Goal: Check status: Check status

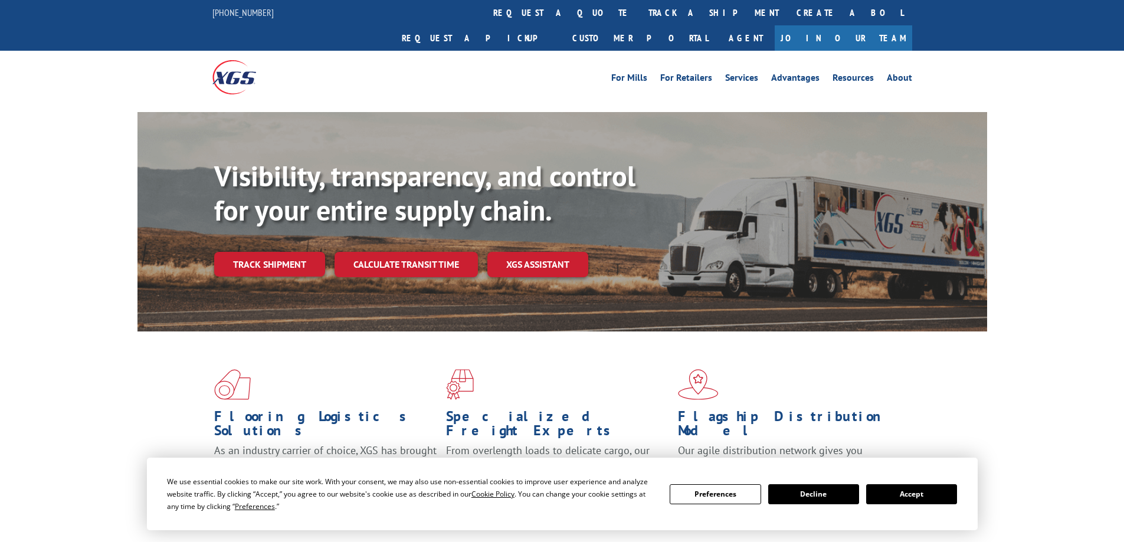
click at [923, 493] on button "Accept" at bounding box center [911, 494] width 91 height 20
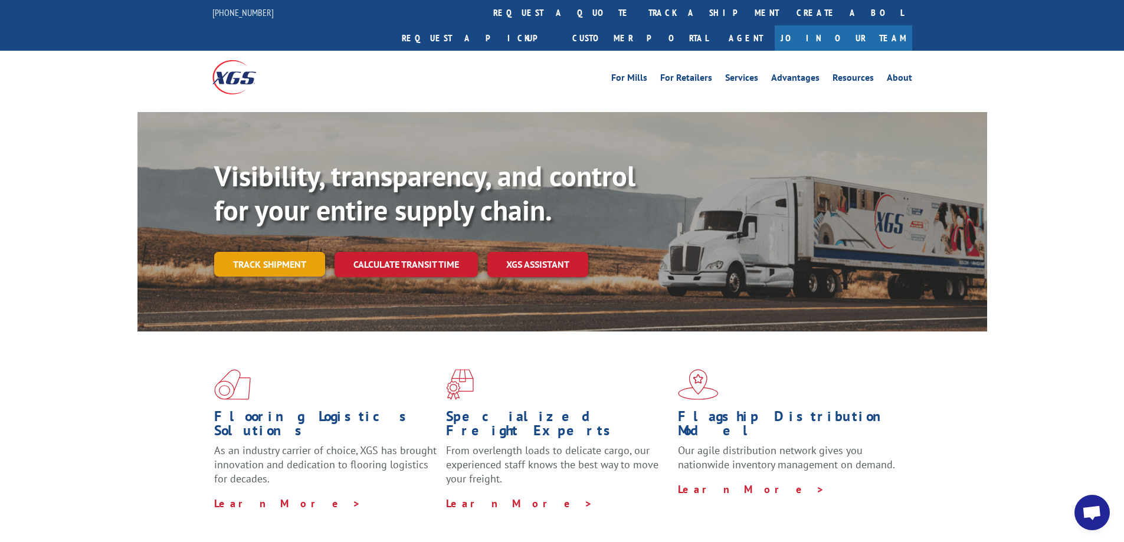
click at [280, 252] on link "Track shipment" at bounding box center [269, 264] width 111 height 25
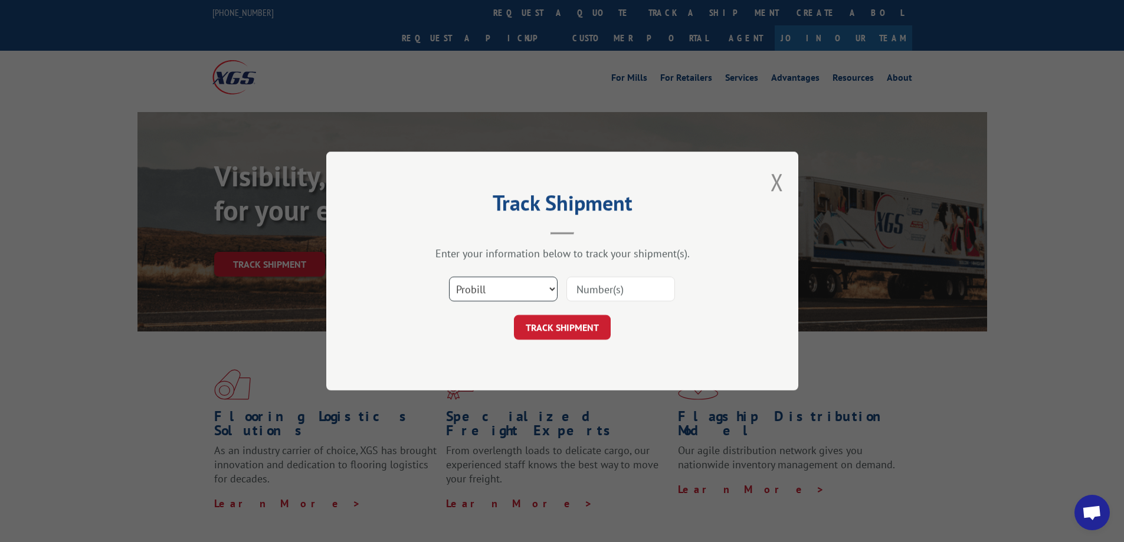
drag, startPoint x: 496, startPoint y: 287, endPoint x: 491, endPoint y: 293, distance: 7.9
click at [496, 287] on select "Select category... Probill BOL PO" at bounding box center [503, 289] width 109 height 25
select select "bol"
click at [449, 277] on select "Select category... Probill BOL PO" at bounding box center [503, 289] width 109 height 25
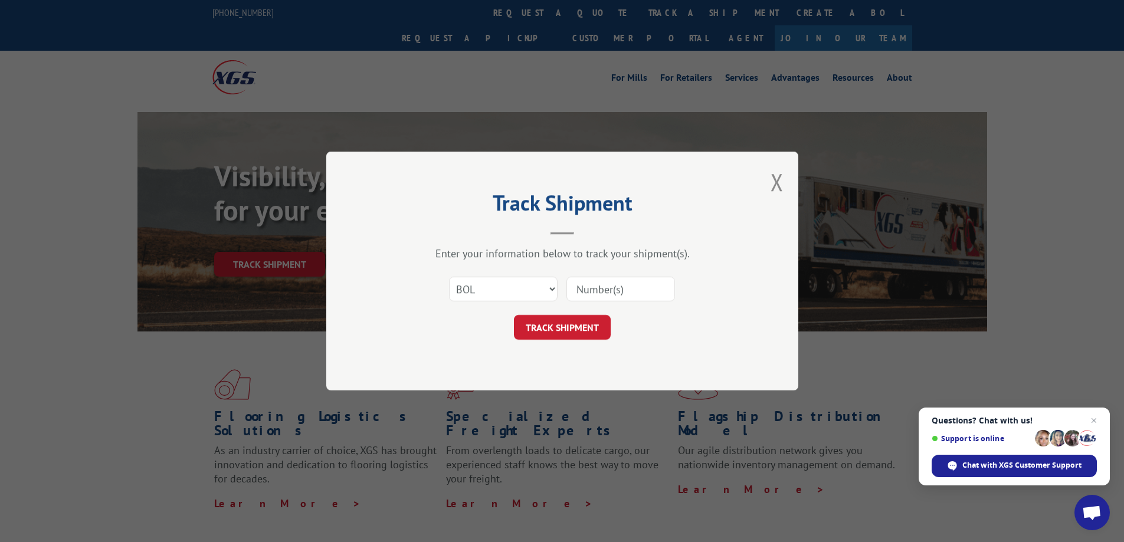
click at [593, 287] on input at bounding box center [620, 289] width 109 height 25
paste input "7043282"
type input "7043282"
click at [568, 329] on button "TRACK SHIPMENT" at bounding box center [562, 327] width 97 height 25
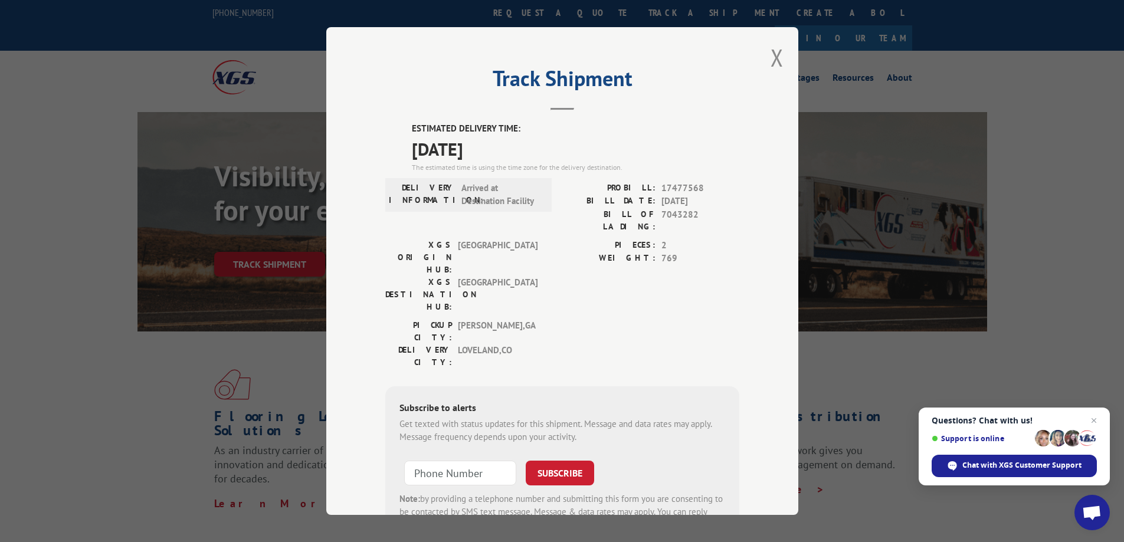
drag, startPoint x: 499, startPoint y: 150, endPoint x: 401, endPoint y: 133, distance: 99.0
click at [398, 132] on div "ESTIMATED DELIVERY TIME: [DATE] The estimated time is using the time zone for t…" at bounding box center [562, 334] width 354 height 424
copy div "ESTIMATED DELIVERY TIME: [DATE]"
drag, startPoint x: 694, startPoint y: 212, endPoint x: 660, endPoint y: 212, distance: 34.2
click at [661, 212] on span "7043282" at bounding box center [700, 220] width 78 height 25
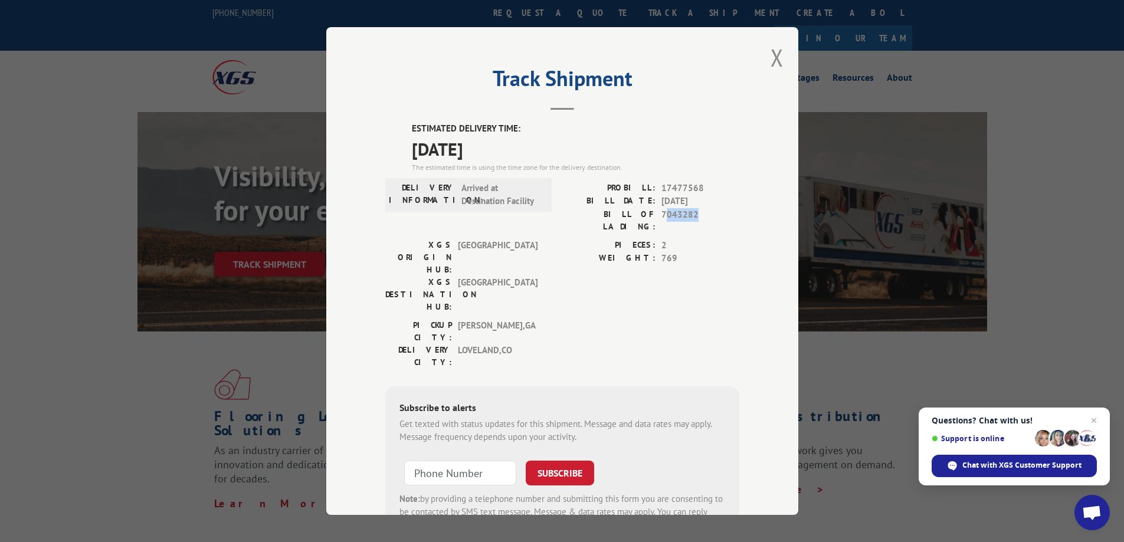
click at [699, 223] on div "PROBILL: 17477568 BILL DATE: [DATE] BILL OF LADING: 7043282" at bounding box center [650, 210] width 177 height 57
click at [562, 239] on label "PIECES:" at bounding box center [608, 246] width 93 height 14
drag, startPoint x: 657, startPoint y: 213, endPoint x: 719, endPoint y: 215, distance: 62.0
click at [719, 215] on span "7043282" at bounding box center [700, 220] width 78 height 25
copy span "7043282"
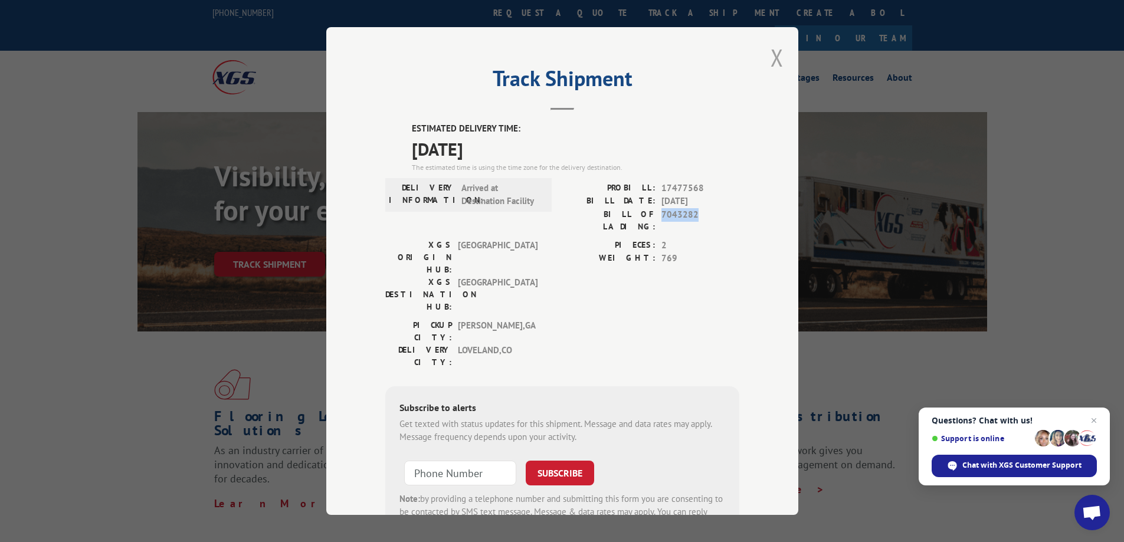
click at [774, 53] on button "Close modal" at bounding box center [777, 57] width 13 height 31
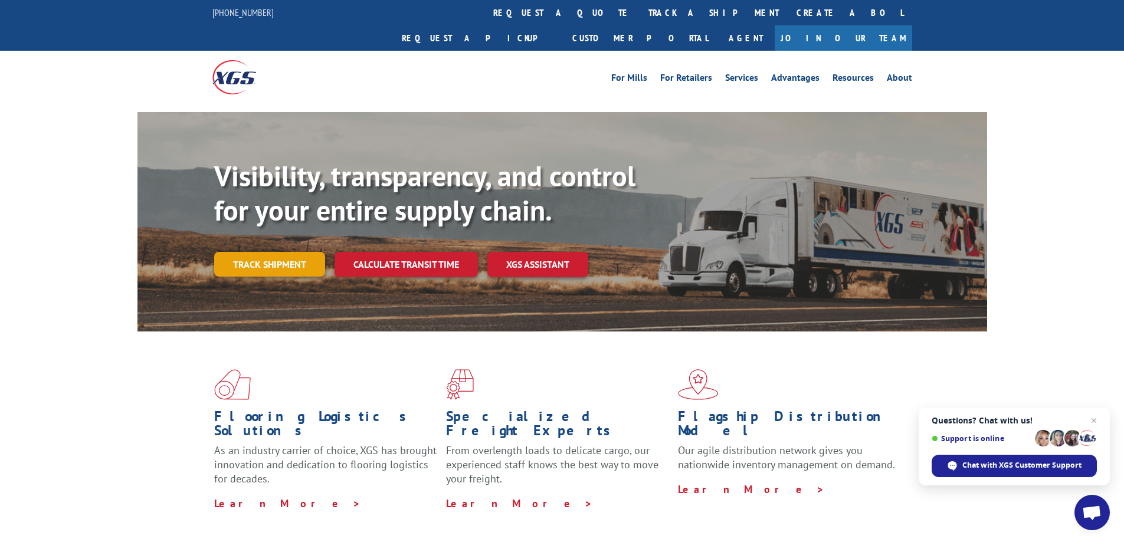
click at [254, 252] on link "Track shipment" at bounding box center [269, 264] width 111 height 25
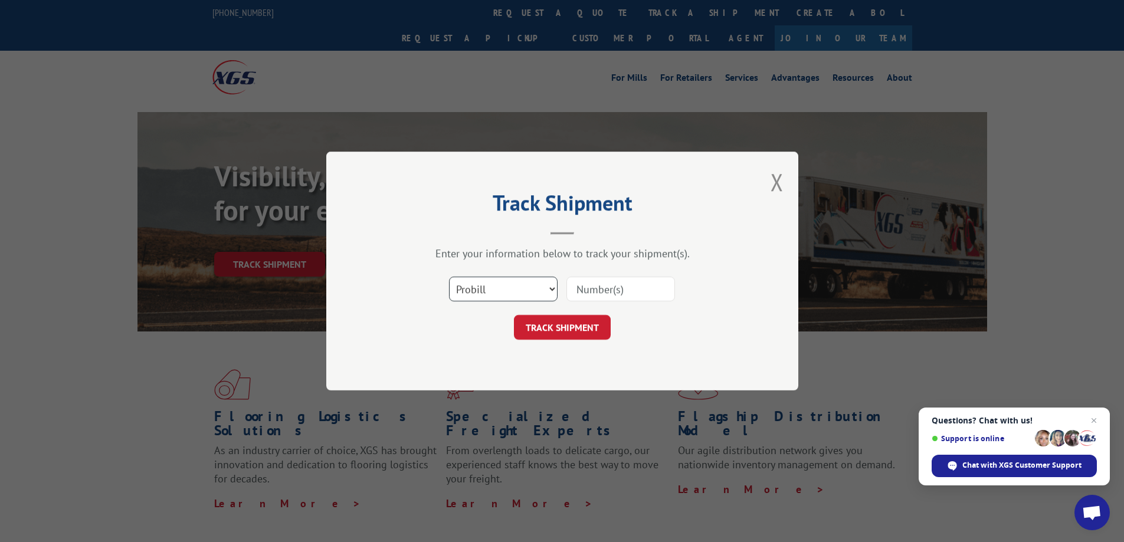
click at [499, 294] on select "Select category... Probill BOL PO" at bounding box center [503, 289] width 109 height 25
select select "bol"
click at [449, 277] on select "Select category... Probill BOL PO" at bounding box center [503, 289] width 109 height 25
click at [592, 287] on input at bounding box center [620, 289] width 109 height 25
paste input "5474697"
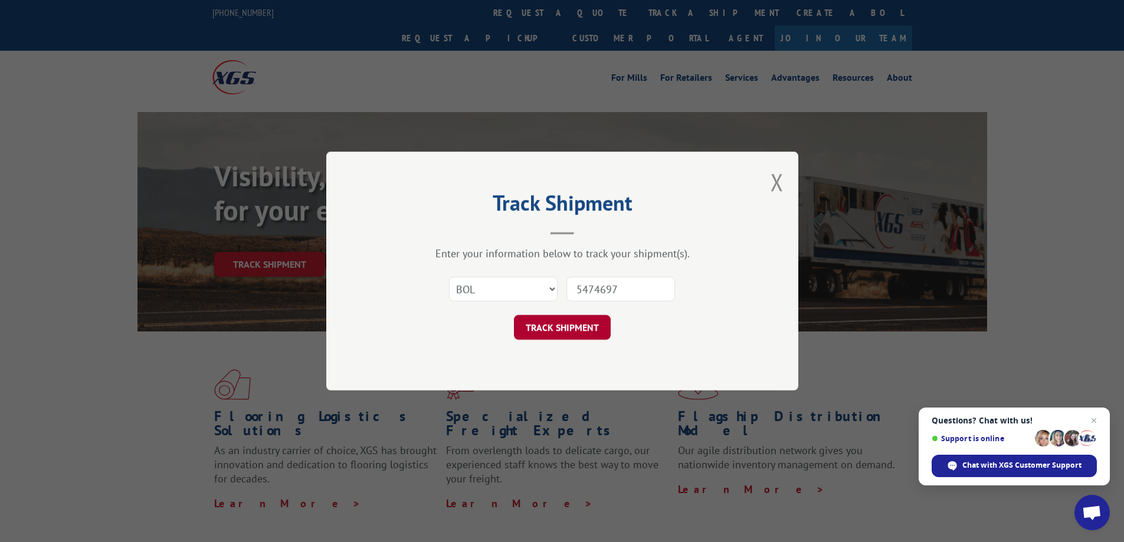
type input "5474697"
click at [548, 329] on button "TRACK SHIPMENT" at bounding box center [562, 327] width 97 height 25
